Goal: Communication & Community: Connect with others

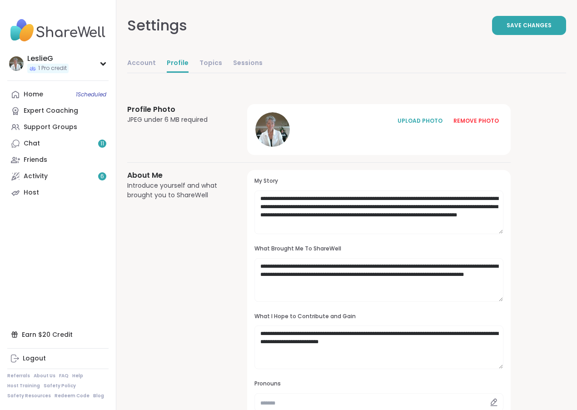
click at [29, 158] on div "Friends" at bounding box center [36, 159] width 24 height 9
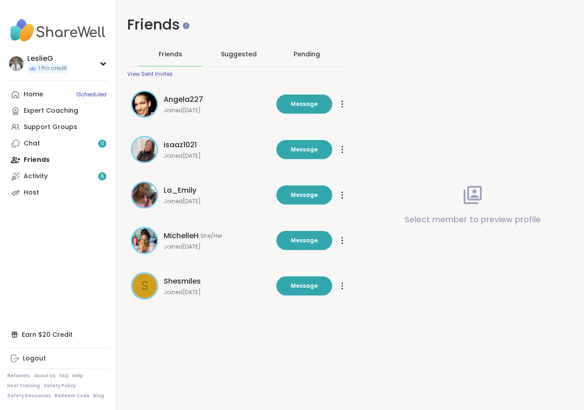
click at [176, 285] on span "Shesmiles" at bounding box center [182, 281] width 37 height 11
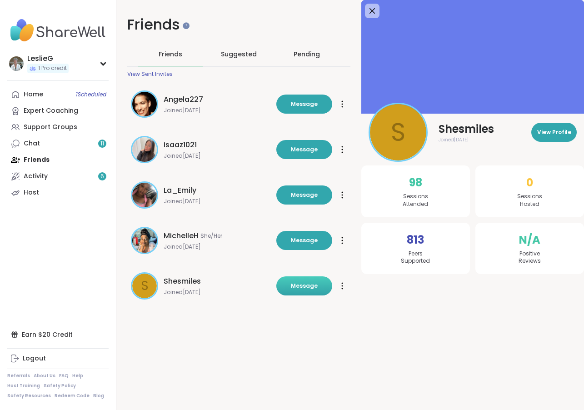
click at [304, 287] on span "Message" at bounding box center [304, 286] width 27 height 8
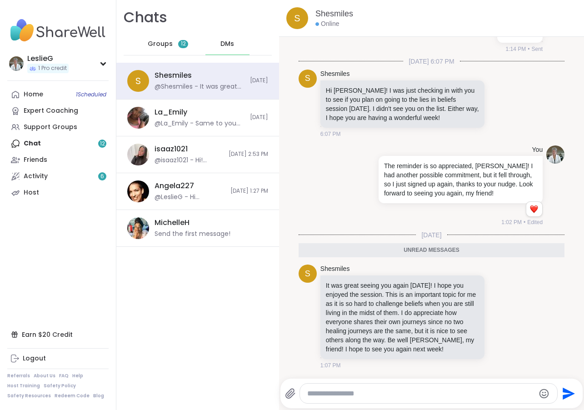
click at [348, 394] on textarea "Type your message" at bounding box center [420, 393] width 227 height 9
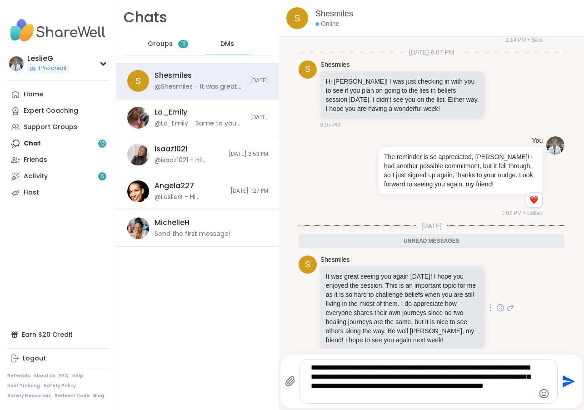
scroll to position [346, 0]
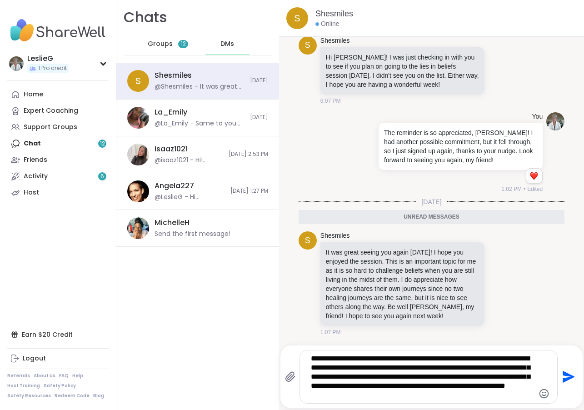
click at [424, 397] on textarea "**********" at bounding box center [421, 376] width 220 height 45
type textarea "**********"
click at [563, 375] on icon "Send" at bounding box center [569, 377] width 12 height 12
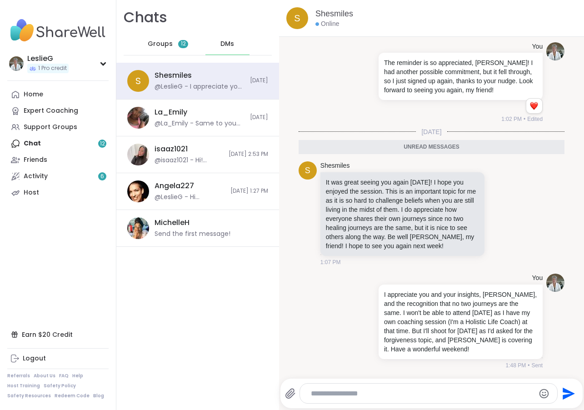
scroll to position [413, 0]
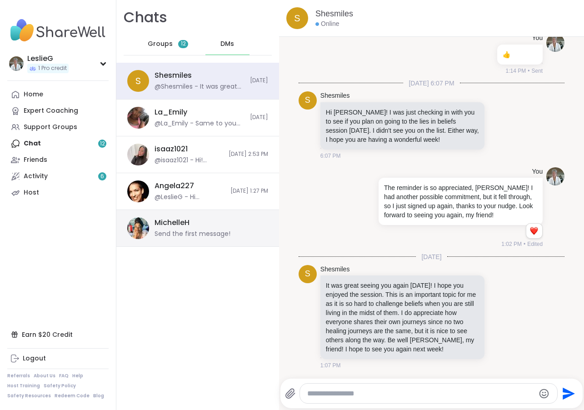
click at [169, 218] on div "MichelleH" at bounding box center [172, 223] width 35 height 10
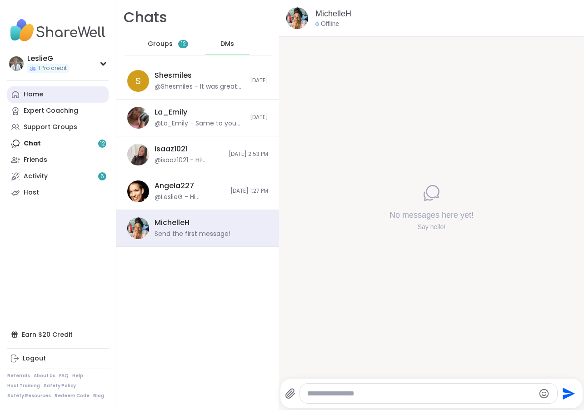
click at [30, 92] on div "Home" at bounding box center [34, 94] width 20 height 9
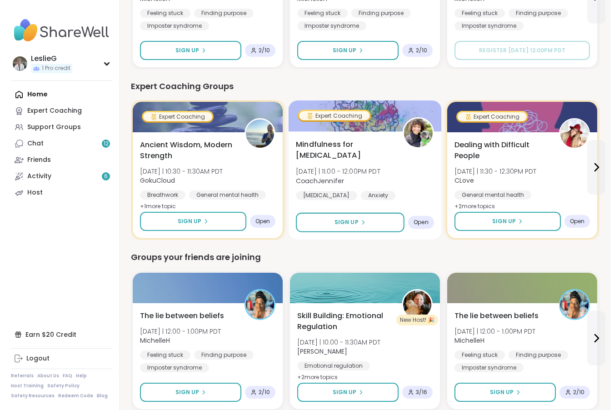
scroll to position [364, 0]
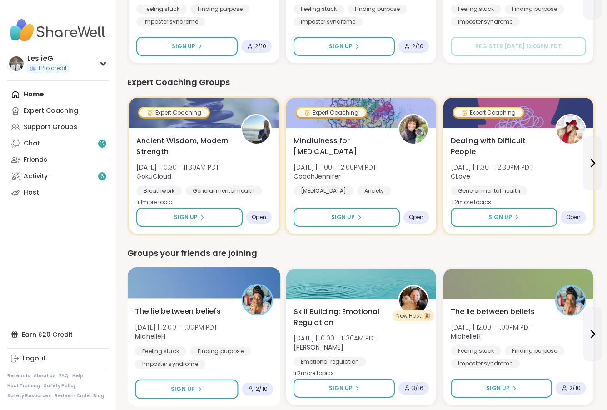
click at [198, 274] on div at bounding box center [204, 282] width 153 height 31
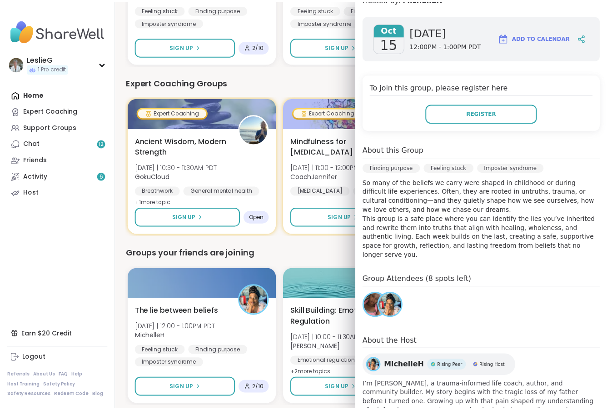
scroll to position [146, 0]
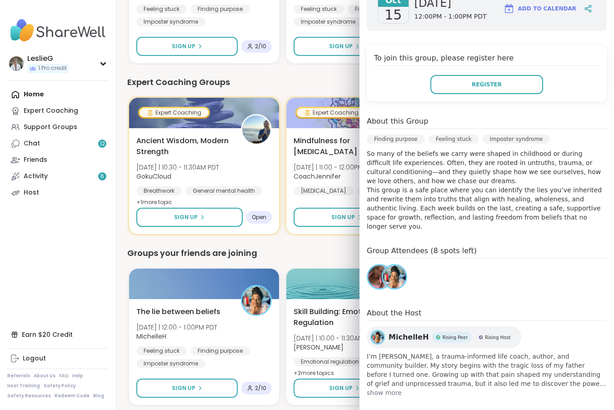
click at [368, 267] on img at bounding box center [379, 276] width 23 height 23
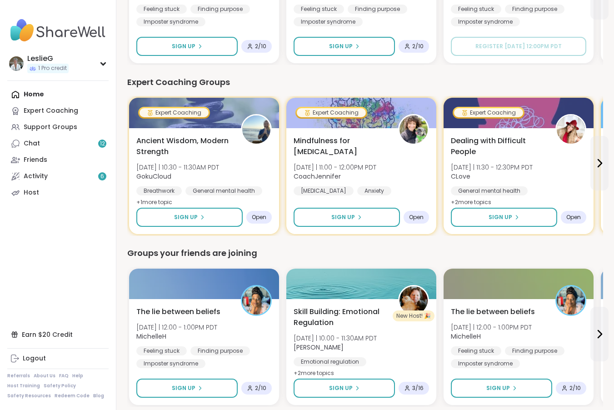
click at [120, 279] on div "1 Welcome to ShareWell You have 1 available Pro credit to book a coaching group…" at bounding box center [365, 292] width 498 height 1313
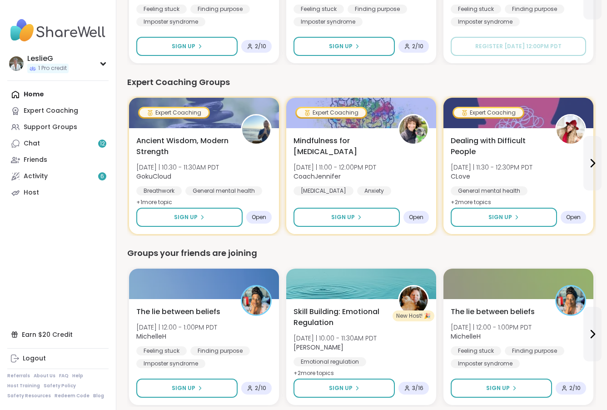
drag, startPoint x: 183, startPoint y: 309, endPoint x: 117, endPoint y: 305, distance: 66.0
click at [116, 305] on nav "LeslieG 1 Pro credit Profile Membership Settings Help Home Expert Coaching Supp…" at bounding box center [58, 205] width 116 height 410
drag, startPoint x: 264, startPoint y: 389, endPoint x: 129, endPoint y: 262, distance: 184.9
click at [129, 262] on div "Groups your friends are joining The lie between beliefs Wed 10/15 | 12:00 - 1:0…" at bounding box center [361, 327] width 469 height 160
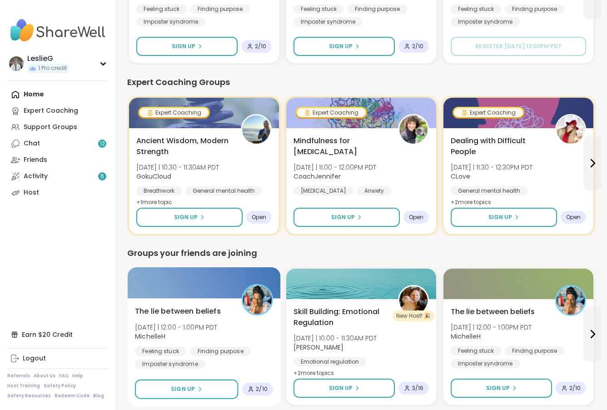
click at [175, 312] on span "The lie between beliefs" at bounding box center [178, 311] width 86 height 11
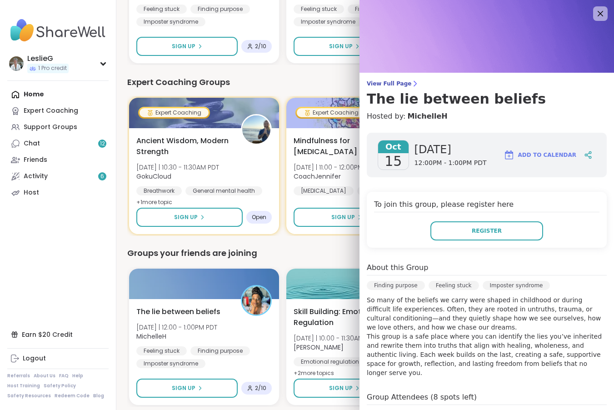
click at [538, 155] on span "Add to Calendar" at bounding box center [547, 155] width 58 height 8
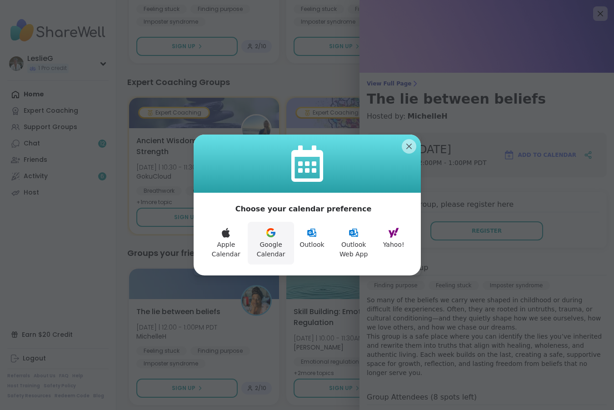
click at [269, 233] on icon at bounding box center [270, 232] width 11 height 11
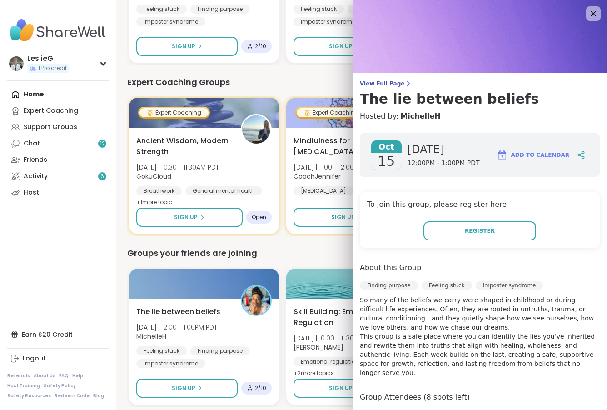
click at [574, 196] on div "To join this group, please register here Register" at bounding box center [480, 220] width 240 height 56
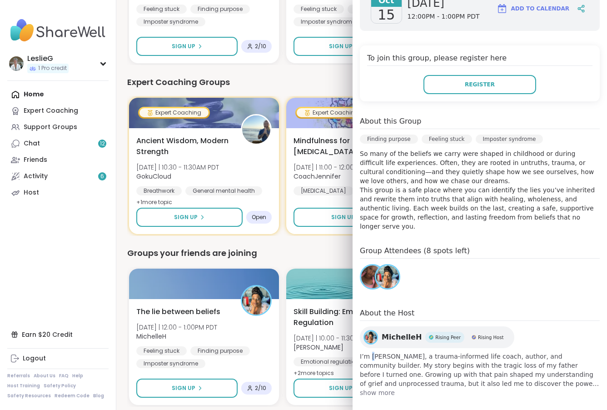
click at [373, 352] on span "I’m Michelle Haughton, a trauma-informed life coach, author, and community buil…" at bounding box center [480, 370] width 240 height 36
click at [477, 388] on span "show more" at bounding box center [480, 392] width 240 height 9
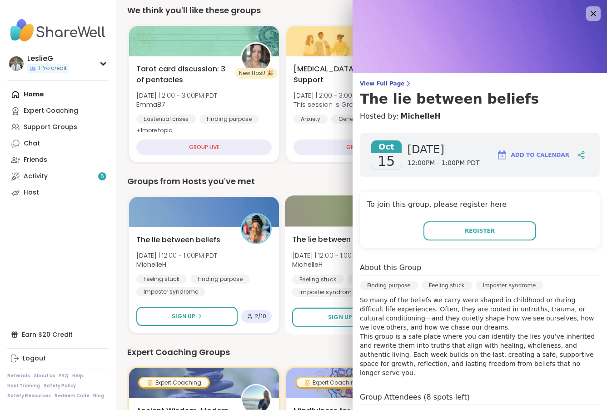
scroll to position [0, 0]
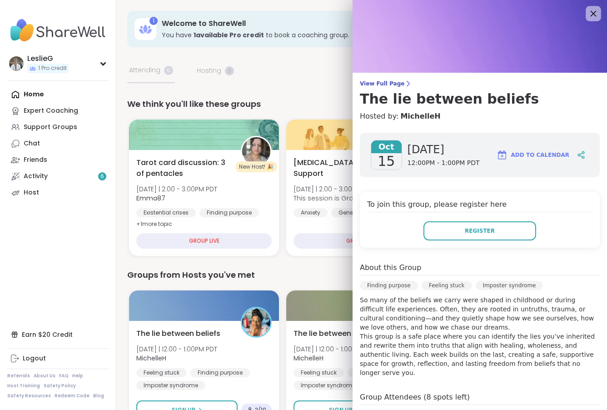
drag, startPoint x: 587, startPoint y: 13, endPoint x: 585, endPoint y: 17, distance: 4.7
click at [584, 11] on icon at bounding box center [593, 13] width 11 height 11
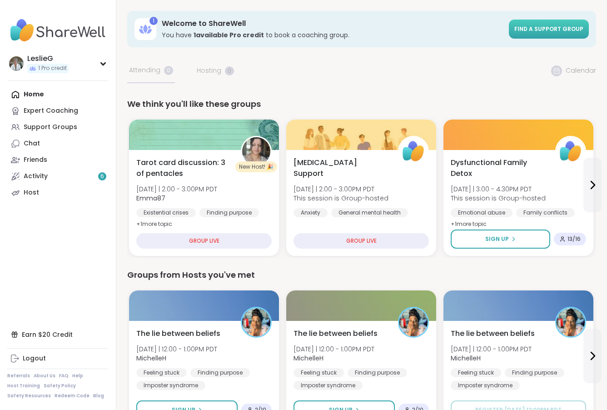
click at [552, 30] on span "Find a support group" at bounding box center [548, 29] width 69 height 8
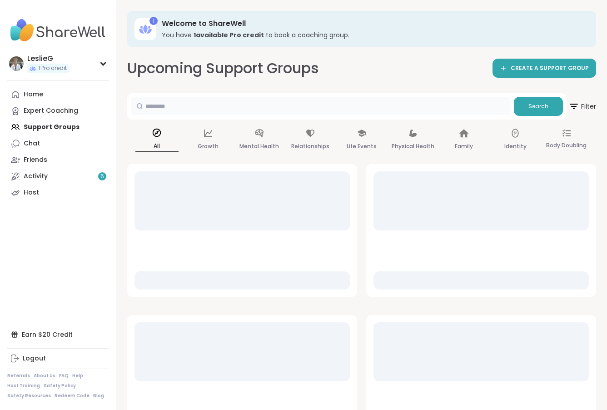
click at [180, 105] on input "text" at bounding box center [320, 106] width 379 height 18
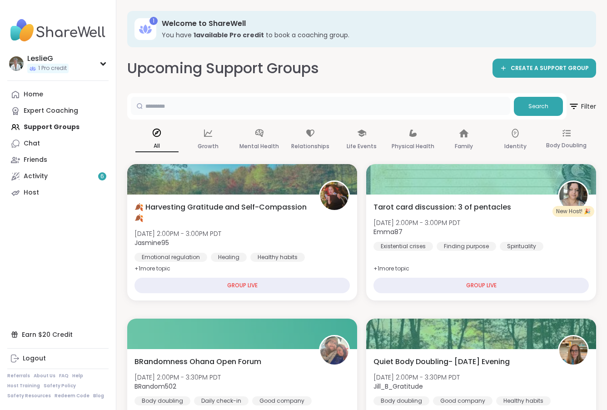
paste input "**********"
click at [532, 104] on span "Search" at bounding box center [539, 106] width 20 height 8
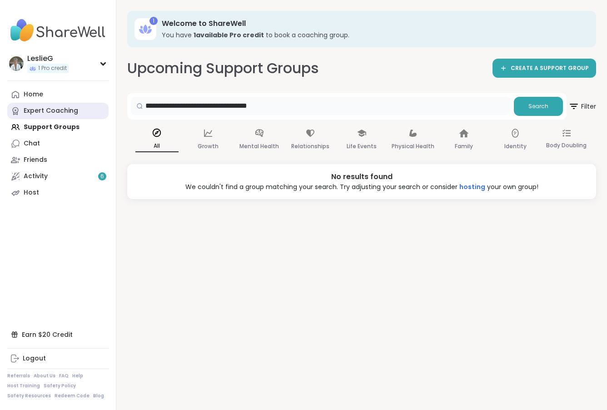
drag, startPoint x: 306, startPoint y: 108, endPoint x: 70, endPoint y: 108, distance: 235.4
click at [81, 108] on div "**********" at bounding box center [303, 205] width 607 height 410
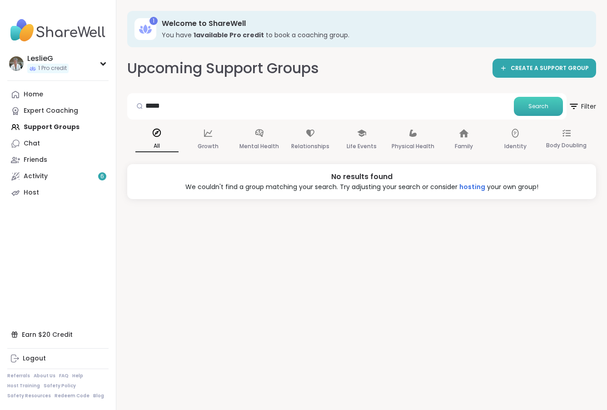
drag, startPoint x: 536, startPoint y: 108, endPoint x: 514, endPoint y: 223, distance: 117.6
click at [535, 108] on span "Search" at bounding box center [539, 106] width 20 height 8
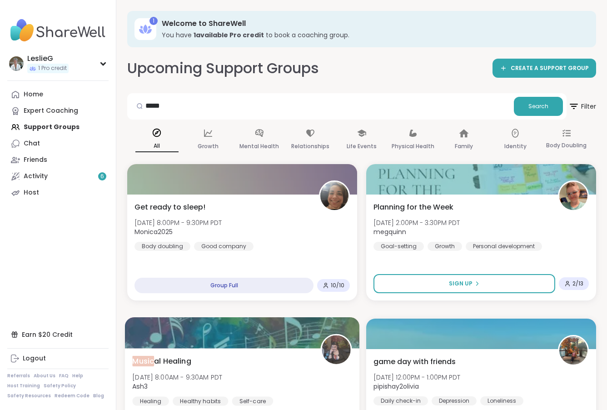
click at [352, 355] on div "Music al Healing Sun, Oct 12 | 8:00AM - 9:30AM PDT Ash3 Healing Healthy habits …" at bounding box center [241, 380] width 219 height 50
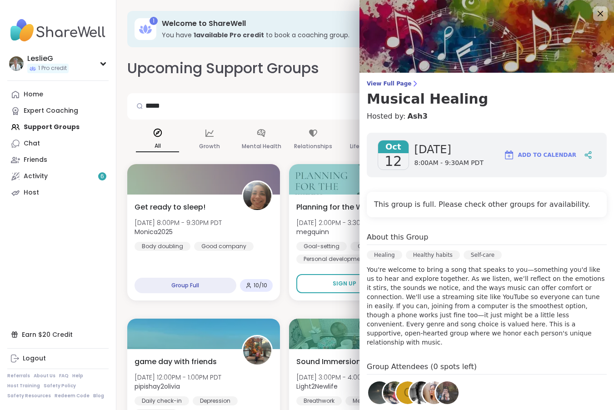
drag, startPoint x: 587, startPoint y: 13, endPoint x: 578, endPoint y: 28, distance: 17.8
click at [584, 13] on icon at bounding box center [600, 13] width 11 height 11
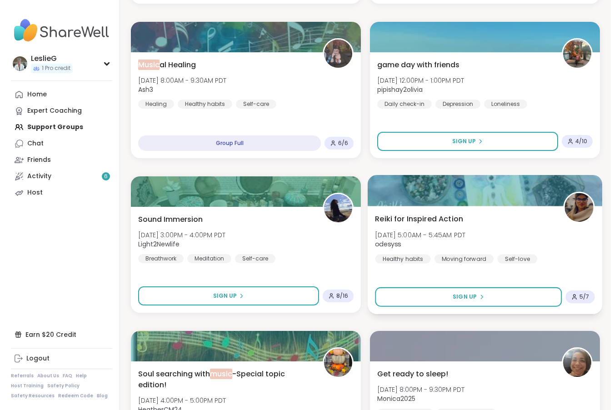
scroll to position [318, 0]
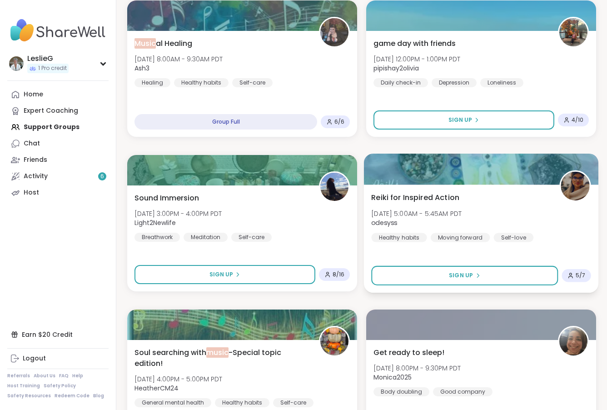
drag, startPoint x: 486, startPoint y: 40, endPoint x: 477, endPoint y: 35, distance: 10.6
click at [477, 185] on div "Reiki for Inspired Action Mon, Oct 13 | 5:00AM - 5:45AM PDT odesyss Healthy hab…" at bounding box center [481, 239] width 234 height 108
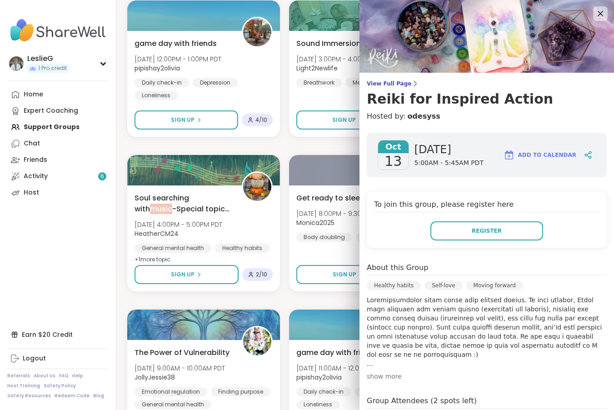
scroll to position [159, 0]
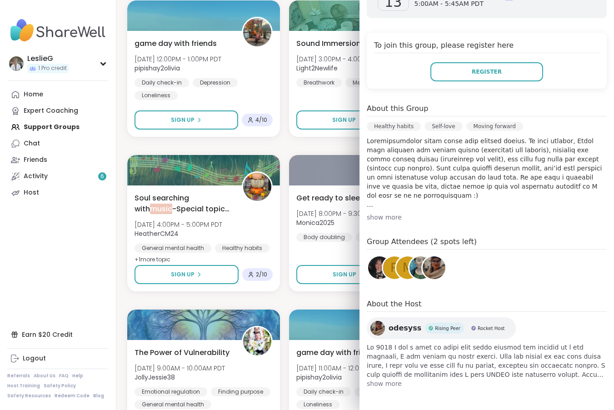
click at [386, 384] on span "show more" at bounding box center [487, 383] width 240 height 9
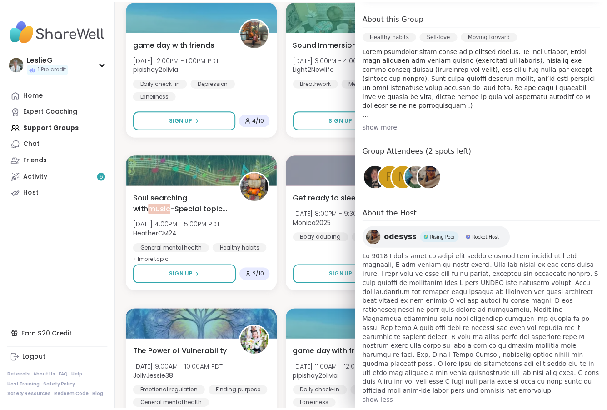
scroll to position [0, 0]
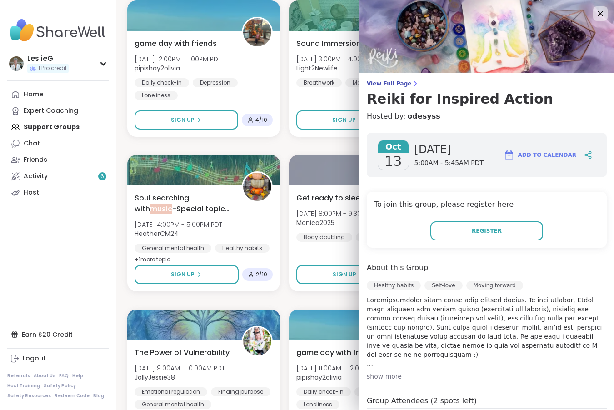
drag, startPoint x: 584, startPoint y: 13, endPoint x: 596, endPoint y: 107, distance: 94.8
click at [584, 15] on icon at bounding box center [600, 13] width 11 height 11
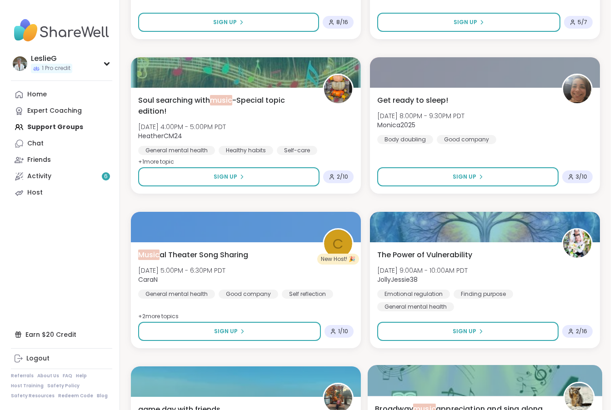
scroll to position [591, 0]
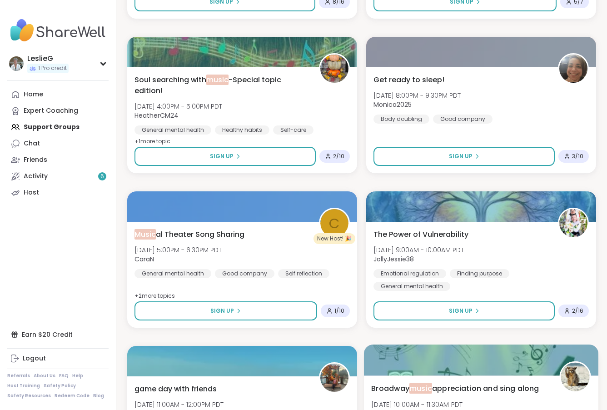
click at [507, 383] on span "Broadway music appreciation and sing along" at bounding box center [455, 388] width 168 height 11
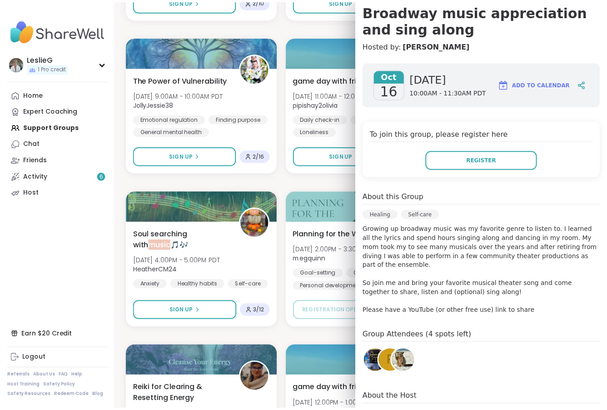
scroll to position [0, 0]
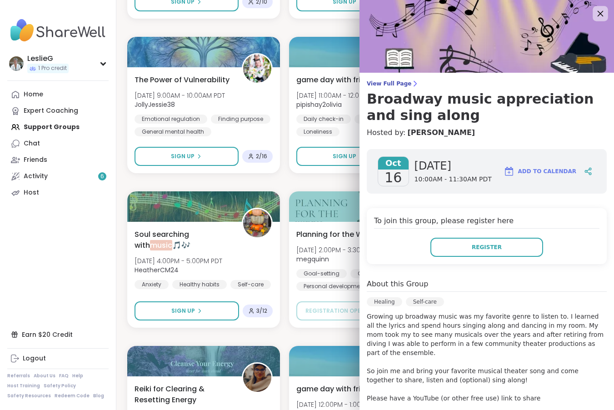
click at [584, 12] on icon at bounding box center [599, 13] width 11 height 11
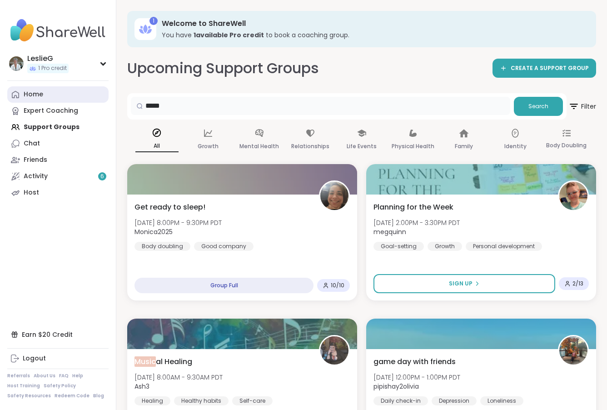
drag, startPoint x: 176, startPoint y: 103, endPoint x: 81, endPoint y: 98, distance: 94.7
type input "********"
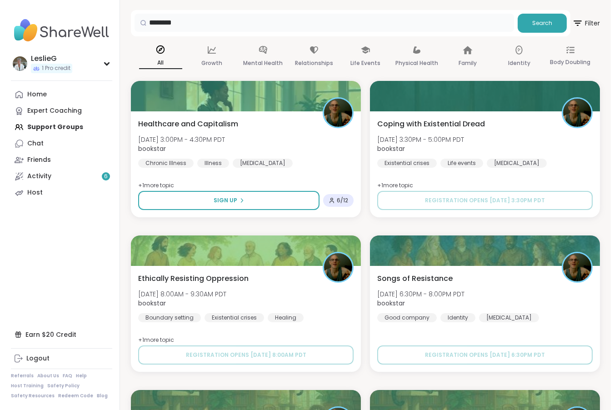
scroll to position [91, 0]
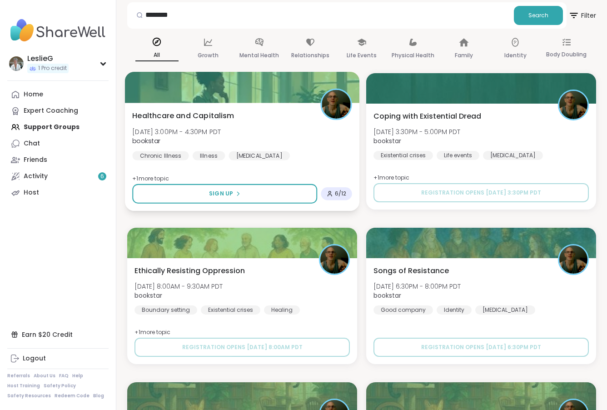
click at [322, 101] on img at bounding box center [336, 104] width 29 height 29
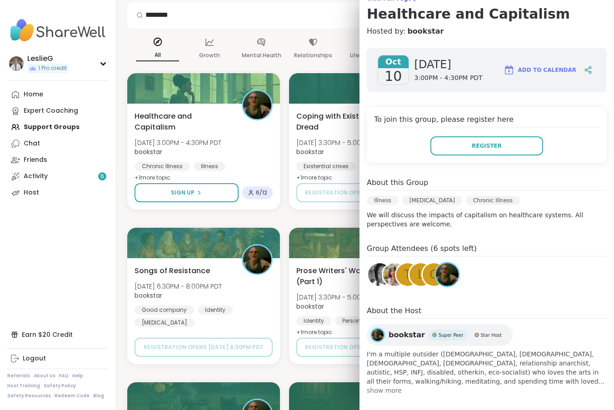
scroll to position [92, 0]
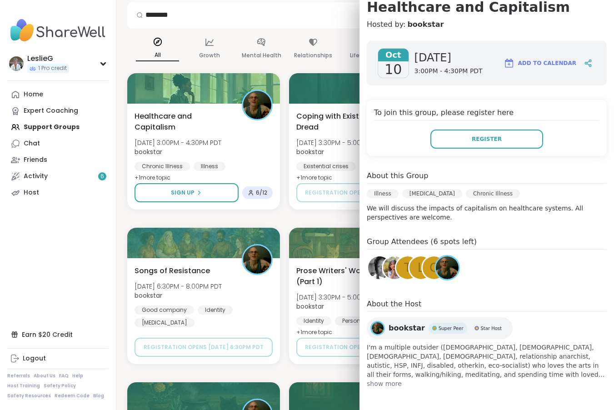
click at [400, 327] on span "bookstar" at bounding box center [407, 328] width 36 height 11
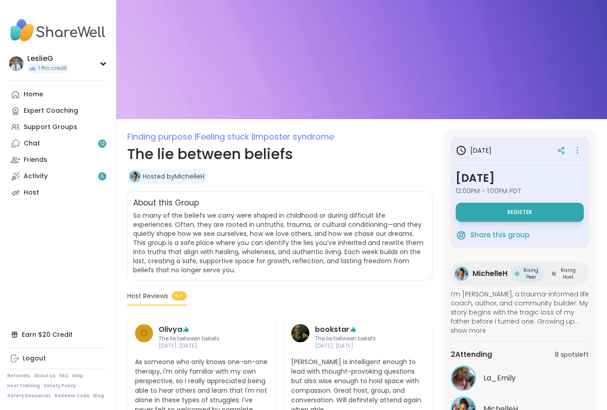
click at [267, 297] on div "Host Reviews 5+" at bounding box center [279, 298] width 305 height 14
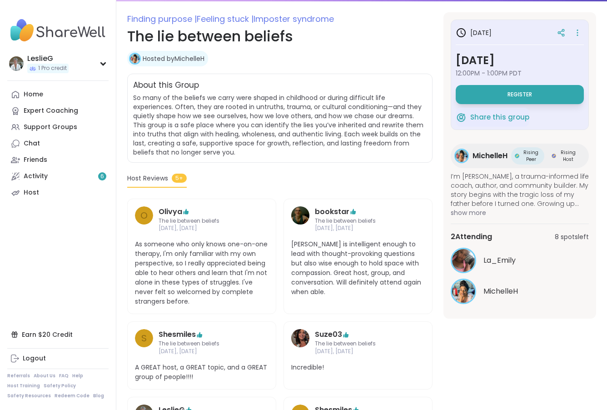
scroll to position [136, 0]
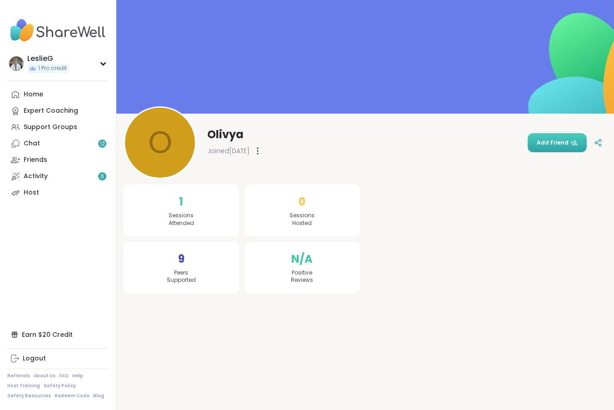
click at [552, 144] on span "Add Friend" at bounding box center [557, 143] width 41 height 8
click at [33, 161] on div "Friends" at bounding box center [36, 159] width 24 height 9
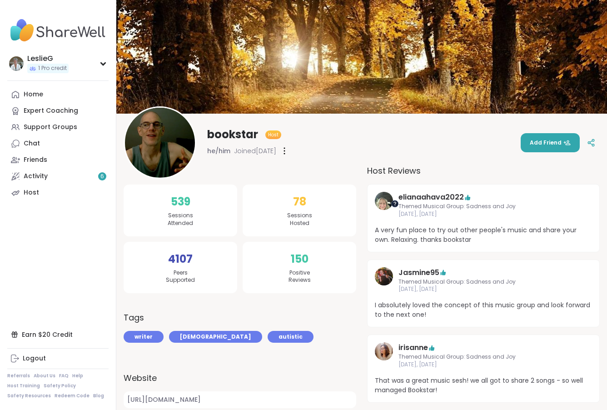
click at [394, 203] on div at bounding box center [394, 203] width 7 height 7
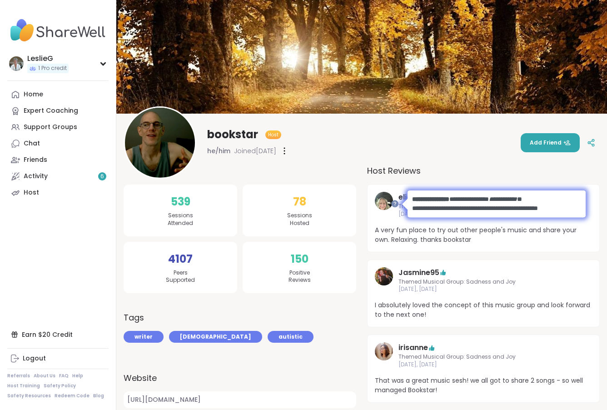
click at [392, 220] on body at bounding box center [496, 203] width 210 height 45
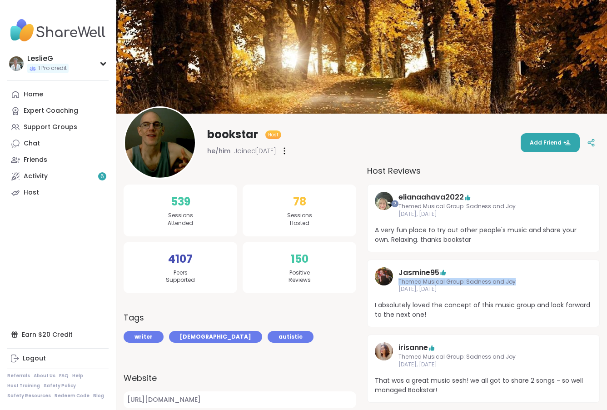
drag, startPoint x: 399, startPoint y: 280, endPoint x: 509, endPoint y: 279, distance: 110.4
click at [510, 280] on span "Themed Musical Group: Sadness and Joy" at bounding box center [484, 282] width 170 height 8
copy span "Themed Musical Group: Sadness and Joy"
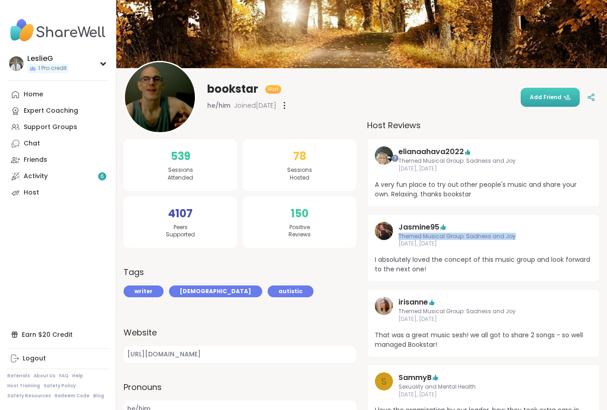
click at [548, 97] on span "Add Friend" at bounding box center [550, 97] width 41 height 8
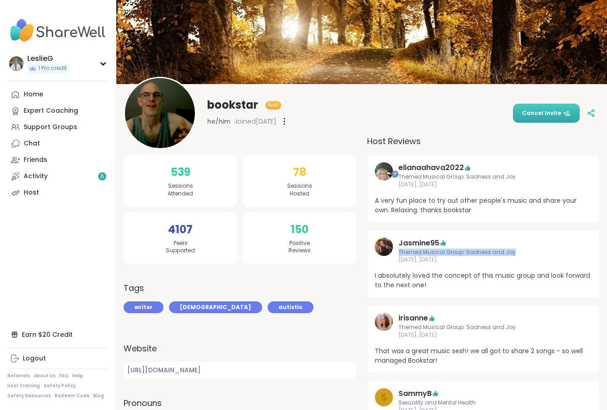
scroll to position [0, 0]
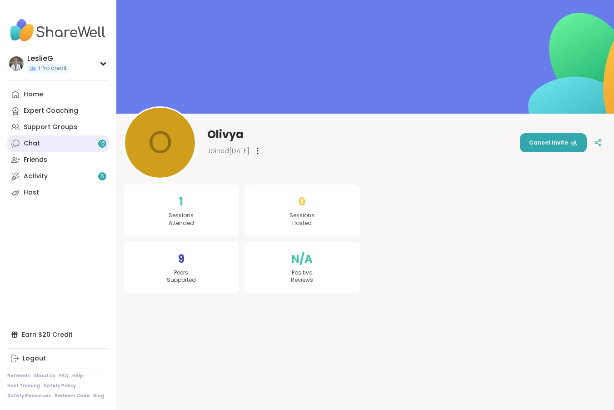
click at [39, 145] on div "Chat 12" at bounding box center [32, 143] width 16 height 9
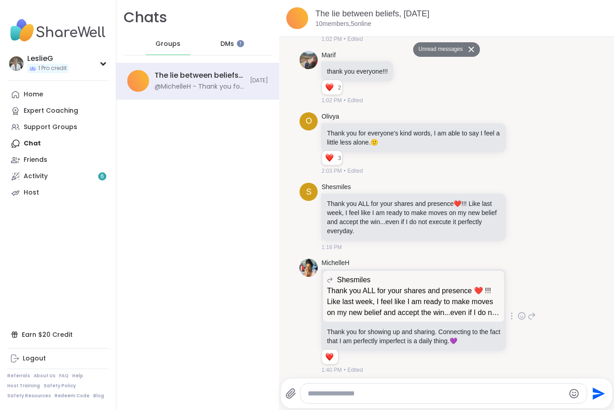
scroll to position [505, 0]
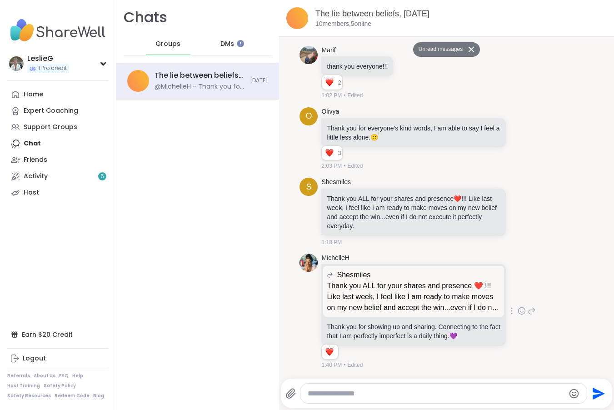
click at [394, 292] on p "Thank you ALL for your shares and presence ❤️ !!! Like last week, I feel like I…" at bounding box center [414, 296] width 174 height 33
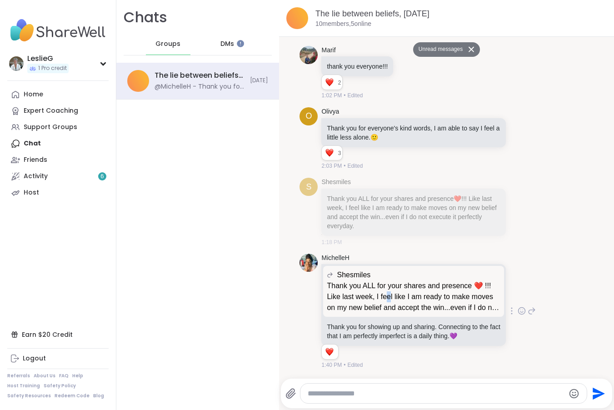
scroll to position [2, 0]
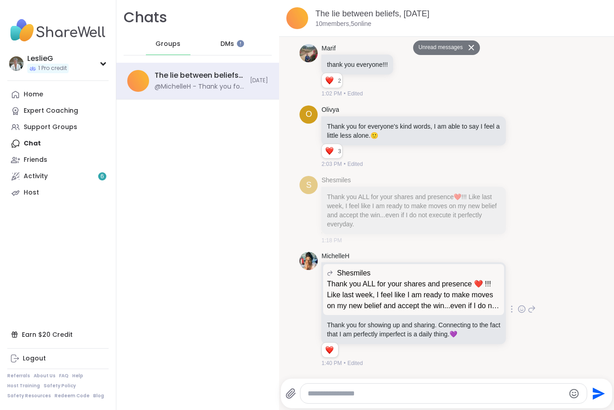
click at [454, 309] on p "Thank you ALL for your shares and presence ❤️ !!! Like last week, I feel like I…" at bounding box center [414, 295] width 174 height 33
click at [406, 294] on p "Thank you ALL for your shares and presence ❤️ !!! Like last week, I feel like I…" at bounding box center [414, 295] width 174 height 33
click at [405, 293] on p "Thank you ALL for your shares and presence ❤️ !!! Like last week, I feel like I…" at bounding box center [414, 295] width 174 height 33
click at [359, 285] on p "Thank you ALL for your shares and presence ❤️ !!! Like last week, I feel like I…" at bounding box center [414, 295] width 174 height 33
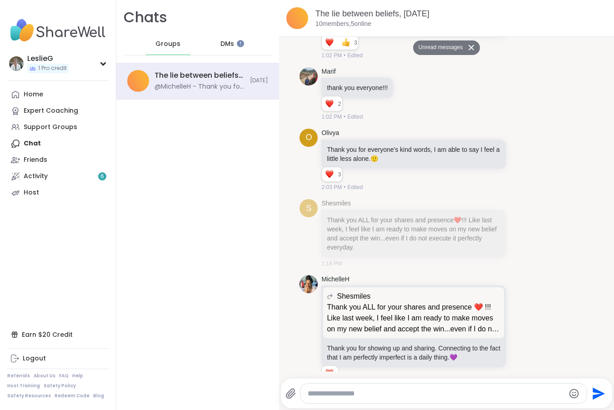
scroll to position [505, 0]
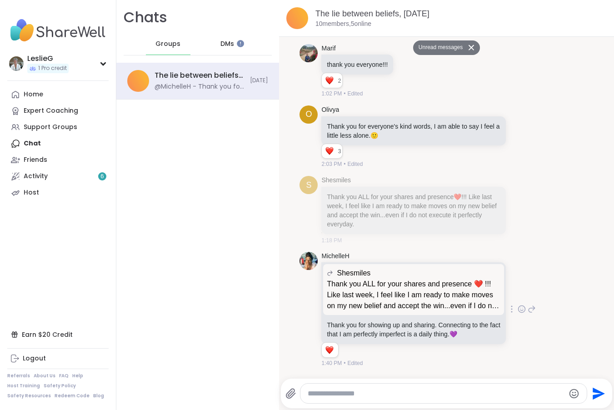
click at [446, 305] on p "Thank you ALL for your shares and presence ❤️ !!! Like last week, I feel like I…" at bounding box center [414, 295] width 174 height 33
click at [328, 151] on div "Reactions: love" at bounding box center [329, 151] width 8 height 8
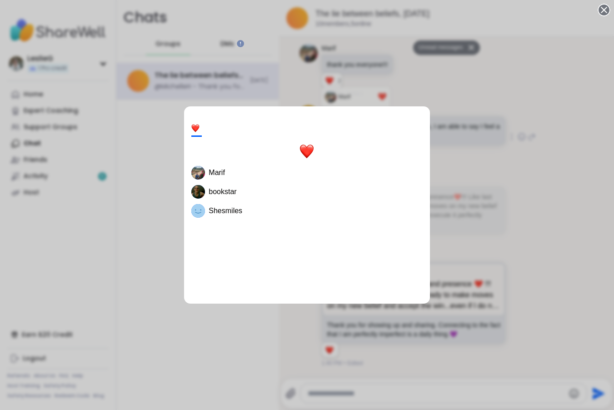
click at [545, 110] on div "3 Marif bookstar Shesmiles" at bounding box center [307, 205] width 614 height 410
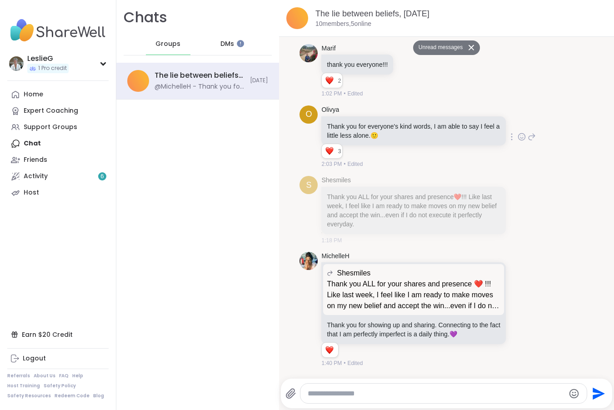
click at [518, 137] on icon at bounding box center [522, 136] width 8 height 9
drag, startPoint x: 414, startPoint y: 123, endPoint x: 424, endPoint y: 127, distance: 10.8
click at [425, 123] on div "Select Reaction: Thumbs up" at bounding box center [429, 122] width 8 height 8
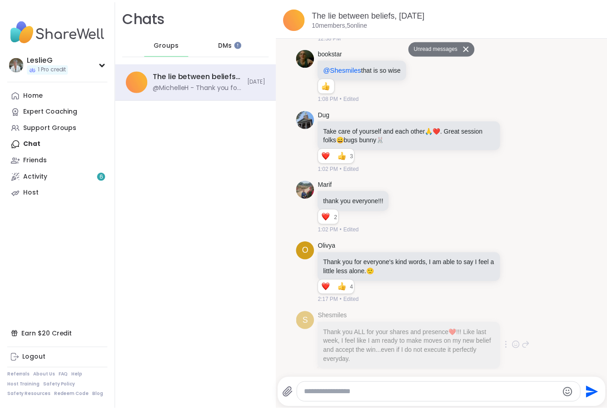
scroll to position [323, 0]
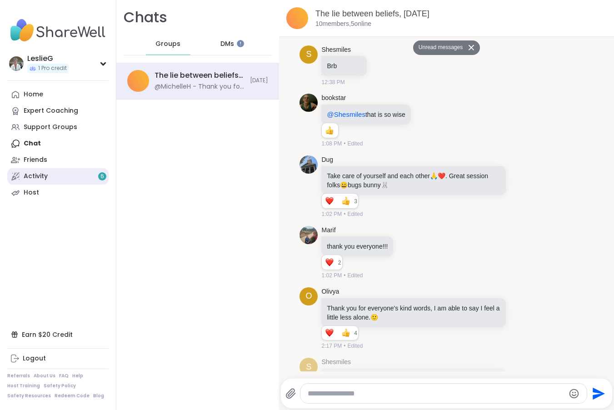
click at [101, 177] on span "6" at bounding box center [102, 177] width 4 height 8
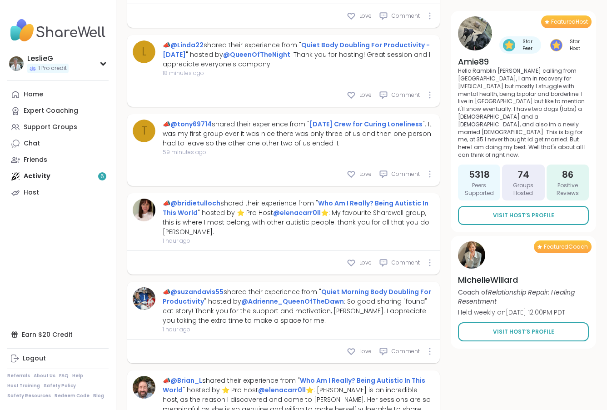
scroll to position [1302, 0]
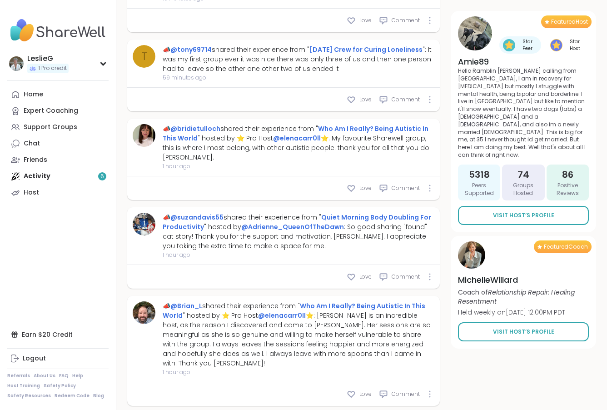
type textarea "*"
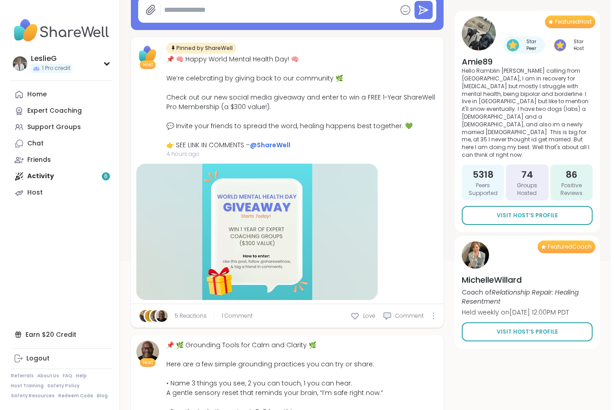
scroll to position [0, 0]
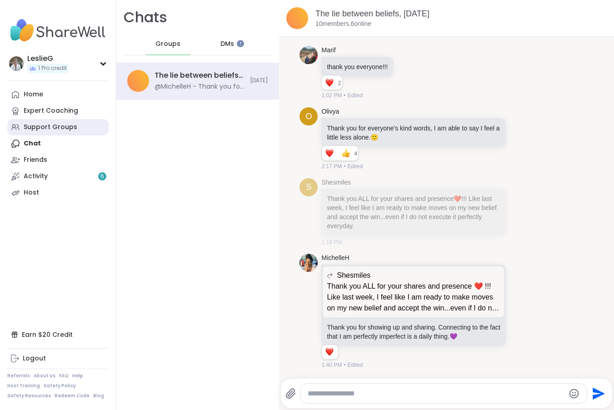
click at [41, 128] on div "Support Groups" at bounding box center [51, 127] width 54 height 9
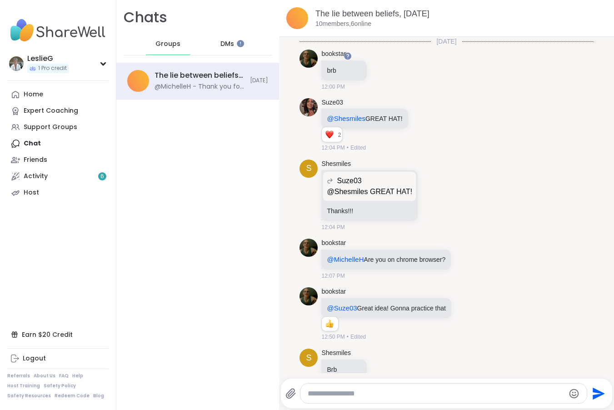
click at [31, 193] on div "Host" at bounding box center [31, 192] width 15 height 9
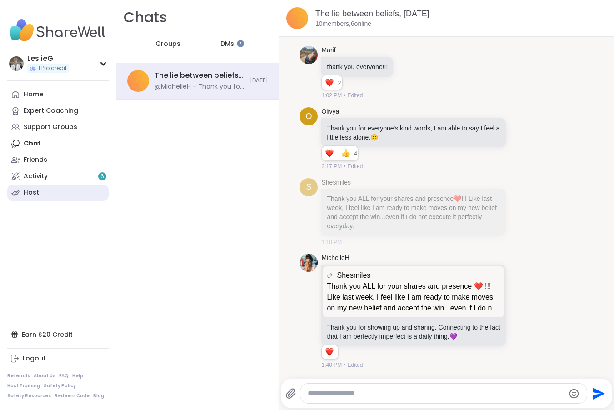
click at [26, 194] on div "Host" at bounding box center [31, 192] width 15 height 9
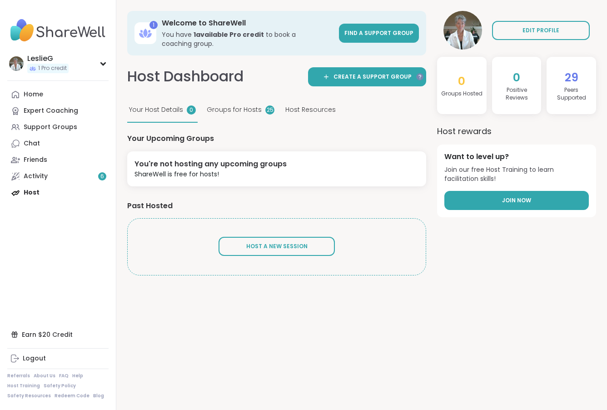
click at [516, 199] on span "Join Now" at bounding box center [516, 200] width 29 height 8
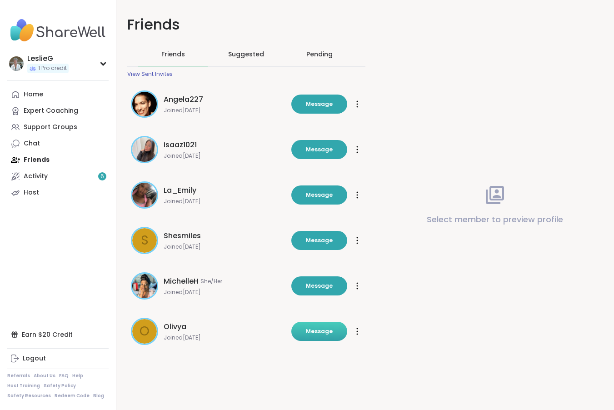
drag, startPoint x: 321, startPoint y: 330, endPoint x: 331, endPoint y: 333, distance: 10.1
click at [321, 330] on span "Message" at bounding box center [319, 331] width 27 height 8
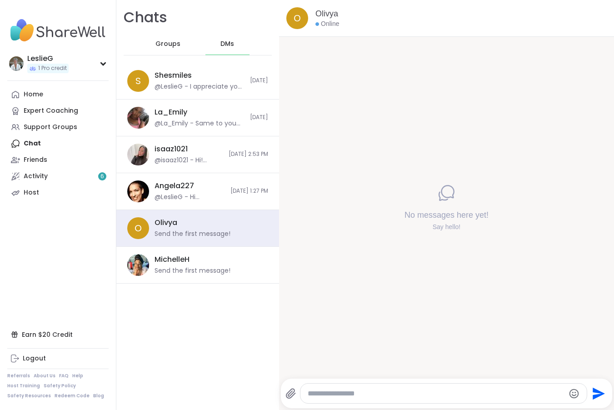
drag, startPoint x: 329, startPoint y: 396, endPoint x: 329, endPoint y: 403, distance: 7.3
click at [329, 395] on textarea "Type your message" at bounding box center [436, 393] width 257 height 9
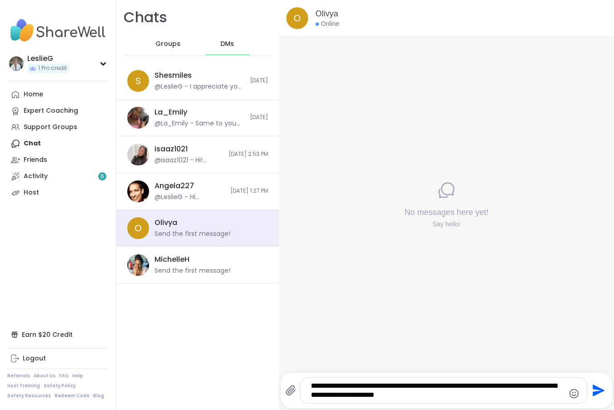
type textarea "**********"
click at [356, 310] on div "No messages here yet! Say hello!" at bounding box center [446, 205] width 335 height 336
click at [590, 390] on icon "Send" at bounding box center [597, 390] width 15 height 15
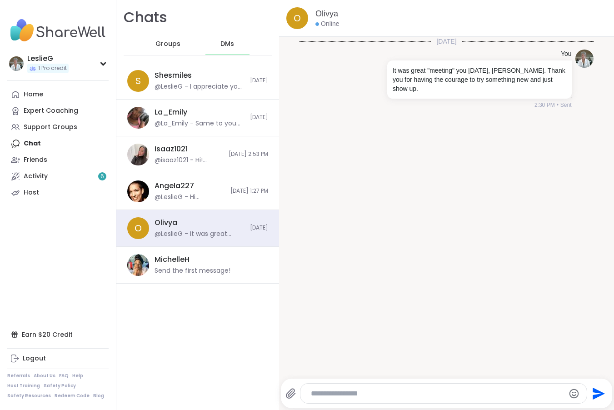
click at [454, 212] on div "[DATE] You It was great "meeting" you [DATE], [PERSON_NAME]. Thank you for havi…" at bounding box center [446, 205] width 335 height 336
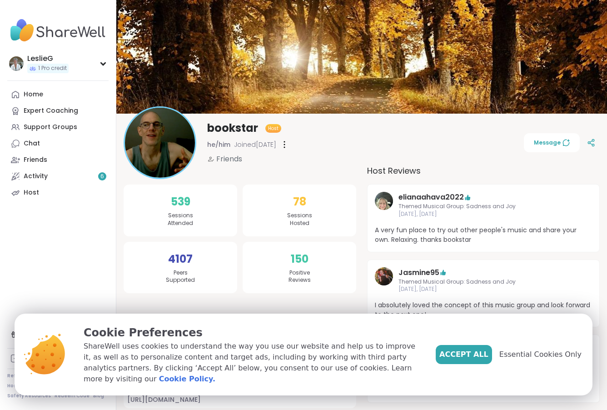
click at [547, 359] on span "Essential Cookies Only" at bounding box center [540, 354] width 82 height 11
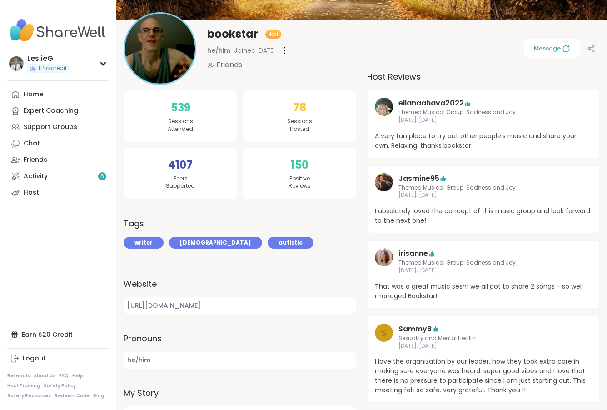
scroll to position [45, 0]
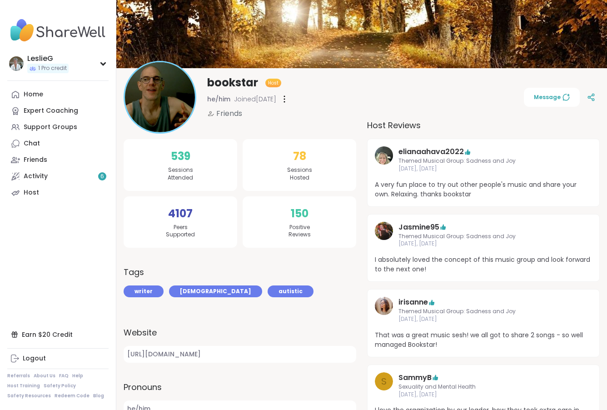
drag, startPoint x: 29, startPoint y: 145, endPoint x: 36, endPoint y: 148, distance: 7.9
click at [29, 144] on div "Chat" at bounding box center [32, 143] width 16 height 9
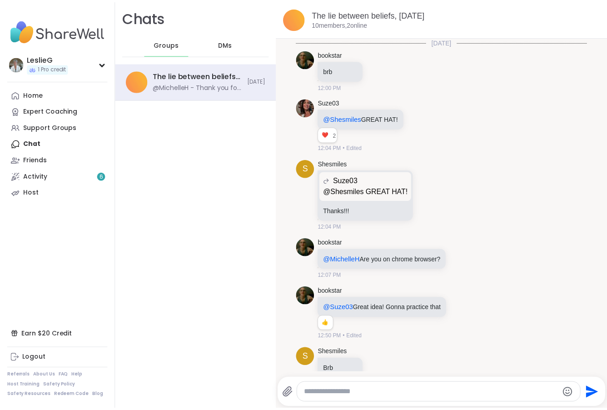
scroll to position [483, 0]
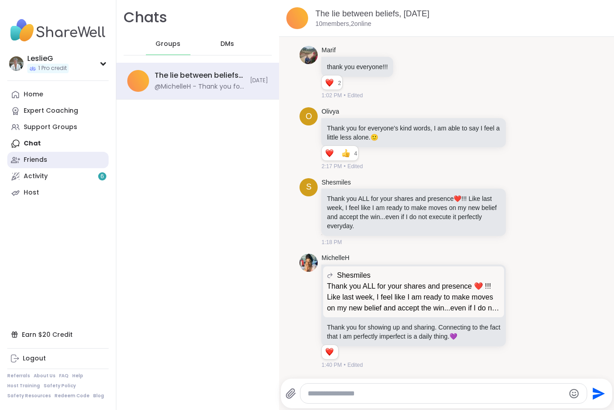
click at [34, 159] on div "Friends" at bounding box center [36, 159] width 24 height 9
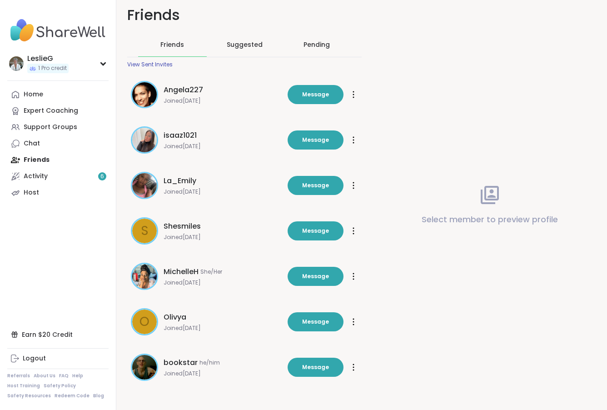
scroll to position [11, 0]
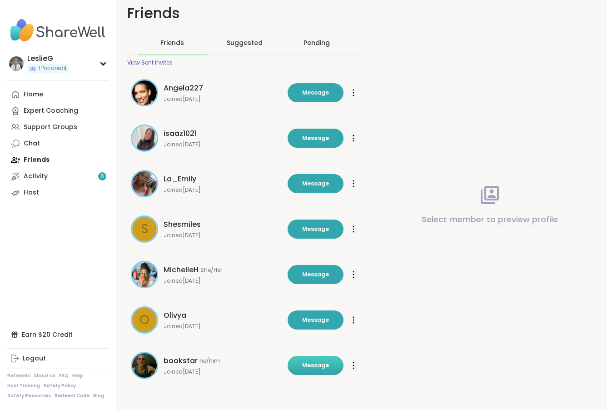
click at [310, 367] on span "Message" at bounding box center [315, 365] width 27 height 8
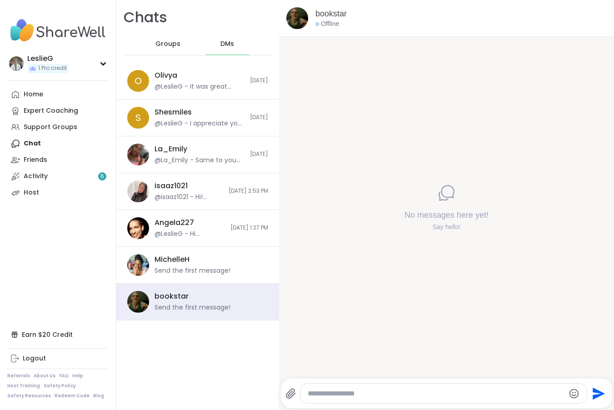
click at [350, 393] on textarea "Type your message" at bounding box center [436, 393] width 257 height 9
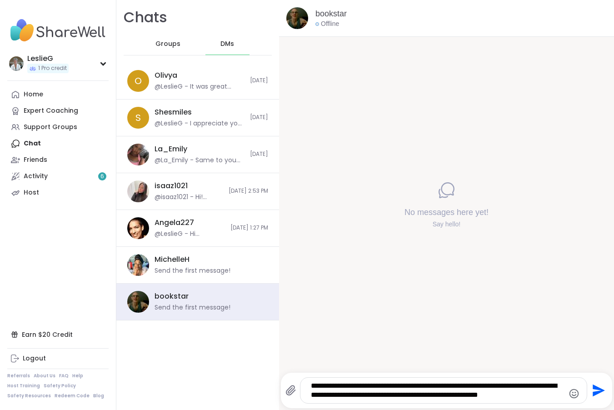
drag, startPoint x: 165, startPoint y: 294, endPoint x: 405, endPoint y: 302, distance: 239.6
click at [404, 300] on div "No messages here yet! Say hello!" at bounding box center [446, 205] width 335 height 336
click at [557, 396] on textarea "**********" at bounding box center [436, 390] width 250 height 18
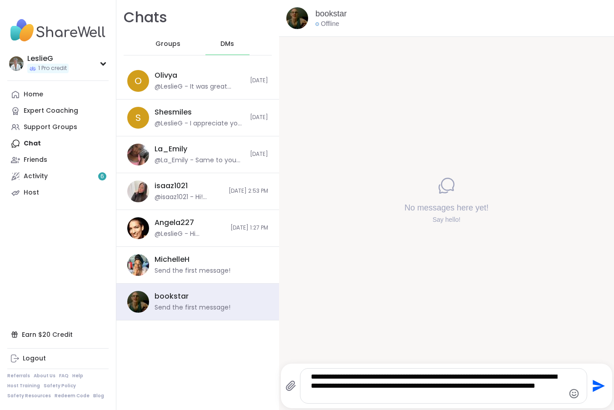
drag, startPoint x: 389, startPoint y: 391, endPoint x: 432, endPoint y: 407, distance: 45.3
click at [389, 390] on textarea "**********" at bounding box center [436, 385] width 250 height 27
drag, startPoint x: 336, startPoint y: 385, endPoint x: 376, endPoint y: 397, distance: 41.7
click at [376, 397] on textarea "**********" at bounding box center [436, 385] width 250 height 27
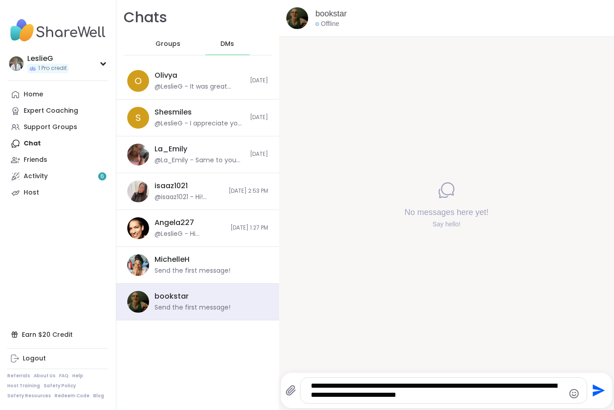
type textarea "**********"
click at [569, 393] on icon "Emoji picker" at bounding box center [574, 393] width 11 height 11
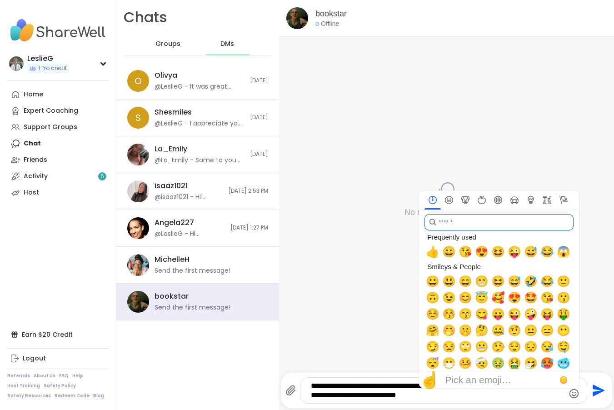
click at [448, 221] on input "search" at bounding box center [498, 222] width 149 height 16
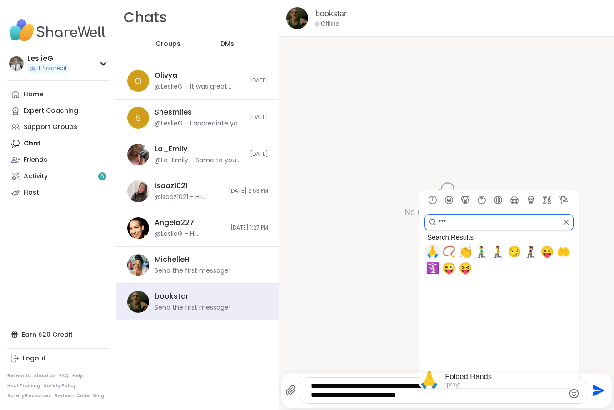
drag, startPoint x: 427, startPoint y: 252, endPoint x: 422, endPoint y: 343, distance: 91.1
click at [427, 252] on span "🙏" at bounding box center [433, 251] width 14 height 13
click at [428, 250] on span "🙏" at bounding box center [433, 251] width 14 height 13
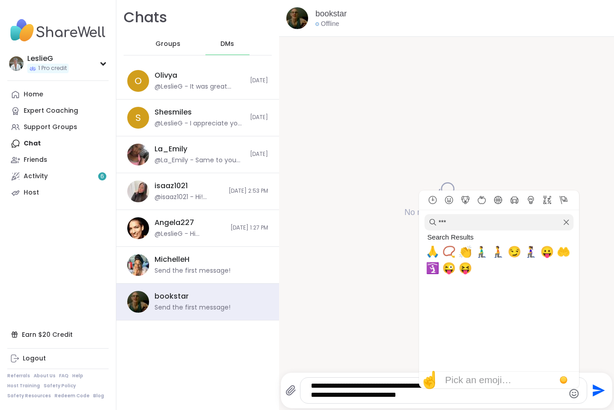
drag, startPoint x: 427, startPoint y: 250, endPoint x: 477, endPoint y: 398, distance: 156.4
click at [477, 398] on div "**********" at bounding box center [443, 390] width 287 height 25
drag, startPoint x: 427, startPoint y: 250, endPoint x: 354, endPoint y: 287, distance: 81.1
click at [342, 290] on div "**********" at bounding box center [446, 205] width 335 height 410
click at [460, 221] on input "***" at bounding box center [498, 222] width 149 height 16
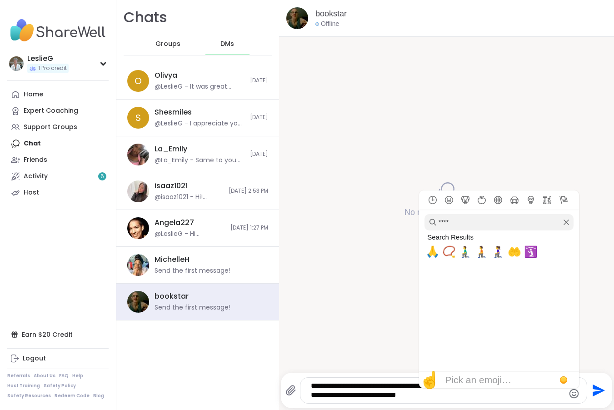
drag, startPoint x: 449, startPoint y: 222, endPoint x: 395, endPoint y: 215, distance: 54.0
click at [419, 219] on div "****" at bounding box center [499, 220] width 160 height 21
type input "**********"
click at [427, 375] on span "🙏" at bounding box center [429, 379] width 20 height 19
click at [426, 250] on span "🙏" at bounding box center [433, 251] width 14 height 13
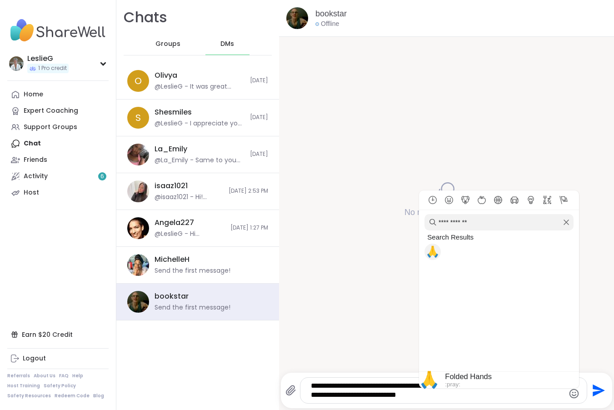
click at [426, 251] on span "🙏" at bounding box center [433, 251] width 14 height 13
click at [365, 302] on div "No messages here yet! Say hello!" at bounding box center [446, 205] width 335 height 336
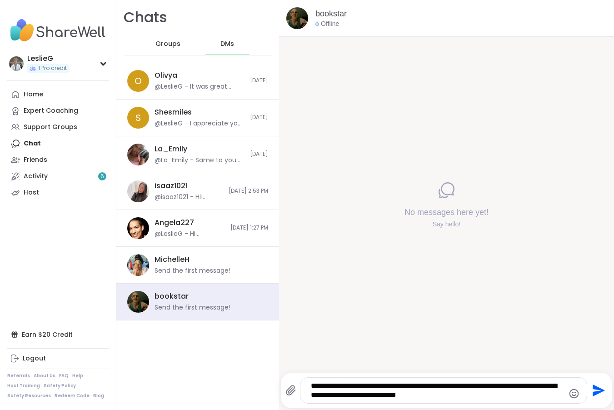
click at [483, 394] on textarea "**********" at bounding box center [436, 390] width 250 height 18
click at [593, 390] on icon "Send" at bounding box center [599, 390] width 12 height 12
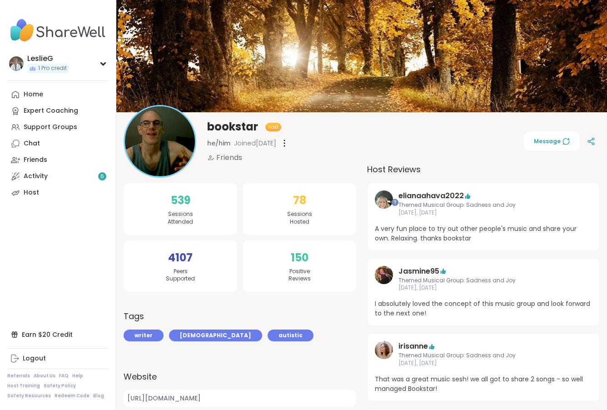
scroll to position [2327, 0]
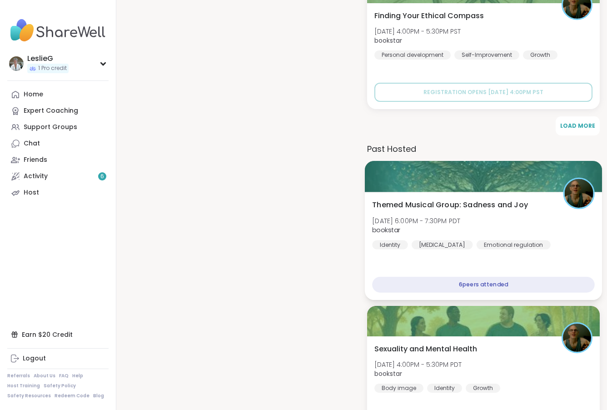
click at [449, 178] on div at bounding box center [483, 176] width 237 height 31
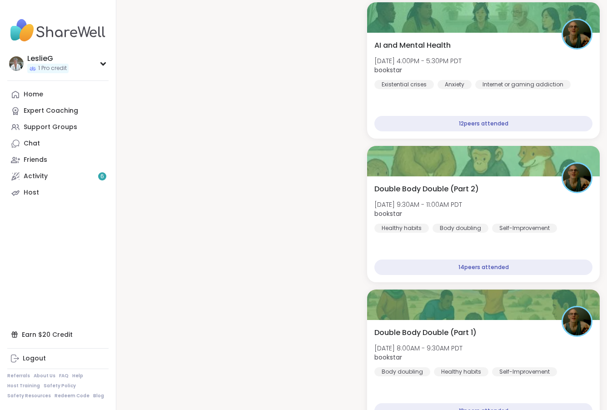
scroll to position [3145, 0]
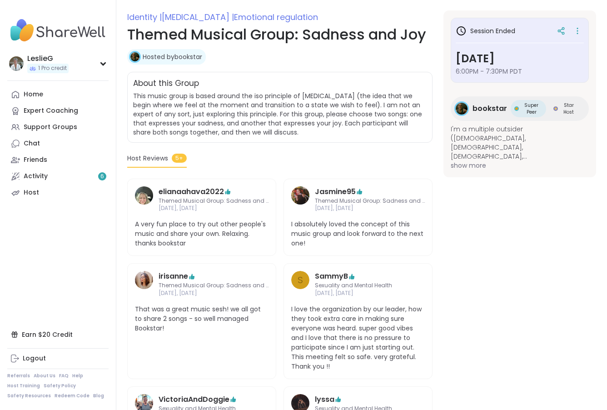
scroll to position [36, 0]
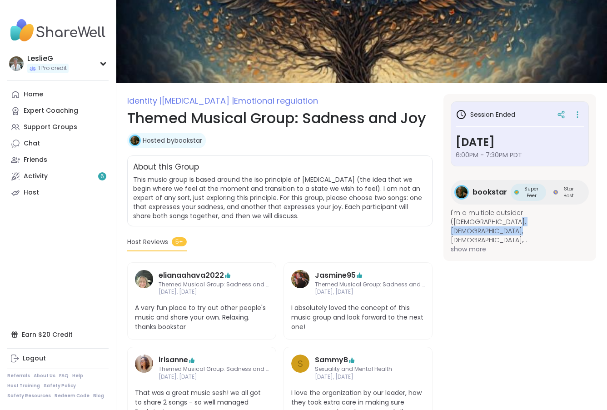
drag, startPoint x: 452, startPoint y: 220, endPoint x: 527, endPoint y: 221, distance: 75.4
click at [527, 221] on span "I'm a multiple outsider ([DEMOGRAPHIC_DATA], [DEMOGRAPHIC_DATA], [DEMOGRAPHIC_D…" at bounding box center [520, 226] width 138 height 36
copy span "[DEMOGRAPHIC_DATA], [DEMOGRAPHIC_DATA]"
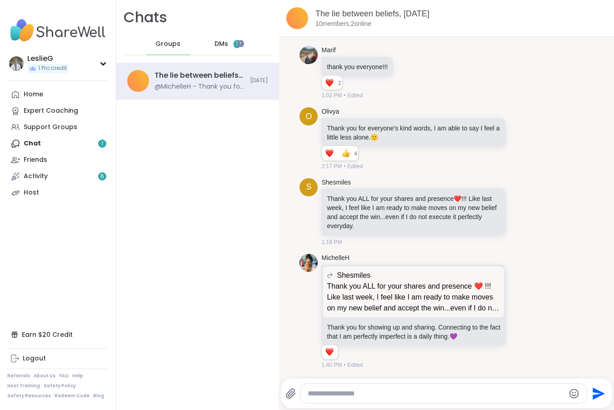
click at [37, 160] on div "Friends" at bounding box center [36, 159] width 24 height 9
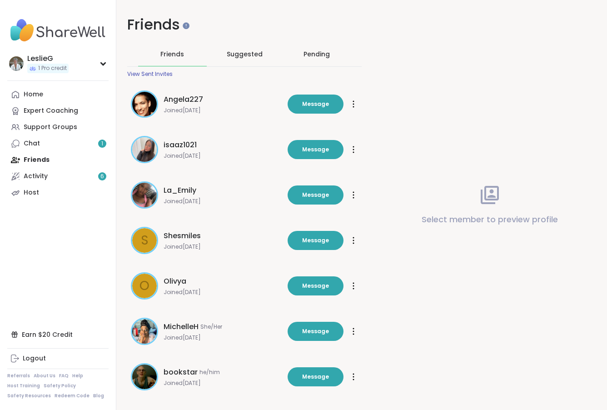
drag, startPoint x: 192, startPoint y: 371, endPoint x: 199, endPoint y: 371, distance: 6.8
click at [190, 371] on span "bookstar" at bounding box center [181, 372] width 34 height 11
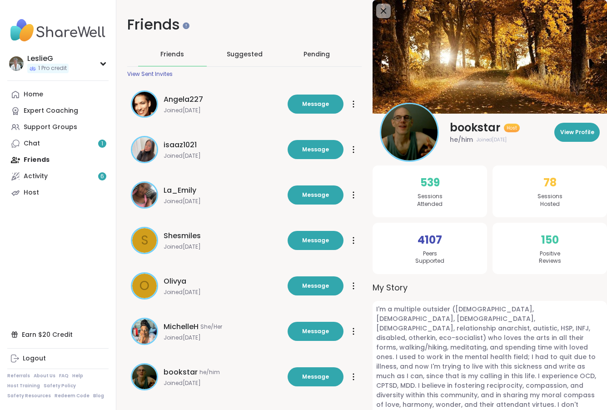
click at [34, 160] on div "Home Expert Coaching Support Groups Chat 1 Friends Activity 6 Host" at bounding box center [57, 143] width 101 height 115
click at [35, 157] on div "Home Expert Coaching Support Groups Chat 1 Friends Activity 6 Host" at bounding box center [57, 143] width 101 height 115
click at [329, 377] on button "Message" at bounding box center [316, 376] width 56 height 19
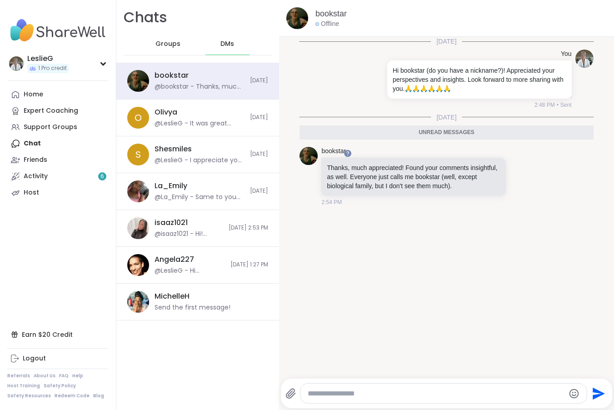
click at [329, 391] on textarea "Type your message" at bounding box center [436, 393] width 257 height 9
drag, startPoint x: 308, startPoint y: 394, endPoint x: 308, endPoint y: 402, distance: 7.7
click at [311, 394] on textarea "**********" at bounding box center [436, 393] width 250 height 9
click at [317, 387] on textarea "**********" at bounding box center [436, 390] width 250 height 18
type textarea "**********"
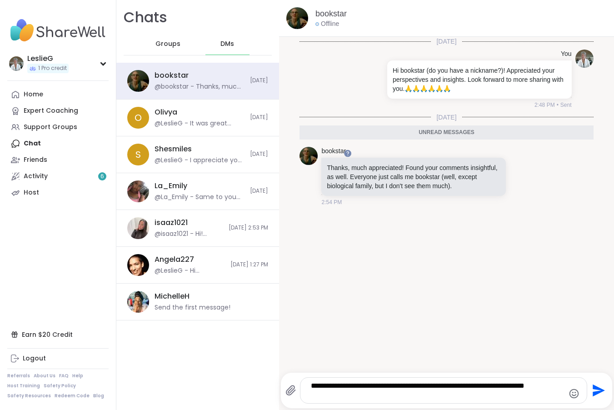
drag, startPoint x: 530, startPoint y: 309, endPoint x: 524, endPoint y: 309, distance: 5.9
click at [529, 309] on div "[DATE] You Hi bookstar (do you have a nickname?)! Appreciated your perspectives…" at bounding box center [446, 202] width 335 height 330
click at [594, 390] on icon "Send" at bounding box center [597, 390] width 15 height 15
